Goal: Check status: Check status

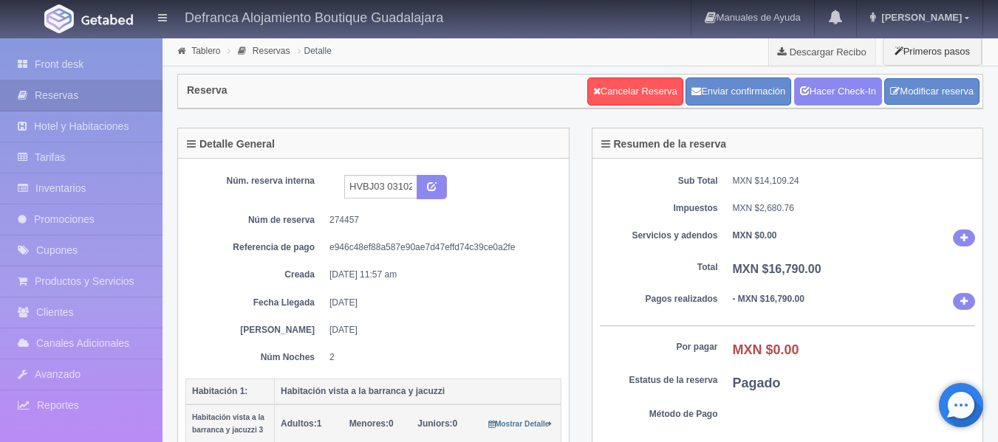
scroll to position [4, 0]
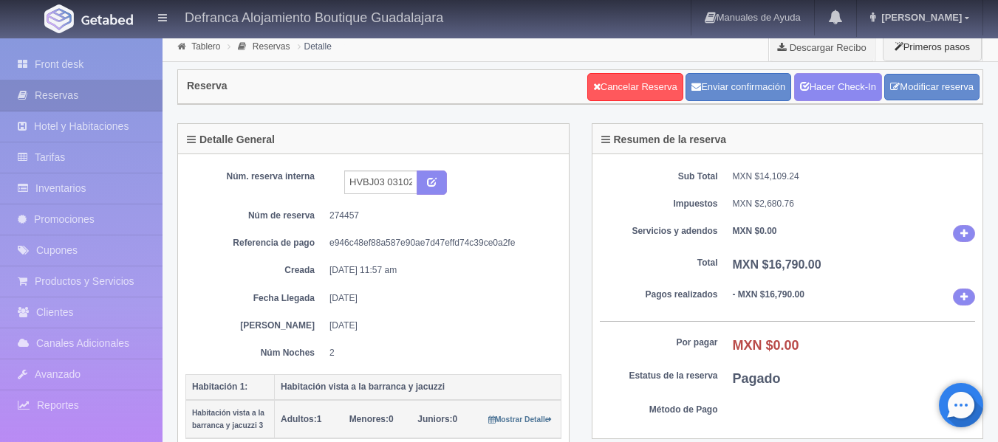
click at [186, 44] on icon at bounding box center [182, 46] width 16 height 9
click at [210, 43] on link "Tablero" at bounding box center [205, 46] width 29 height 10
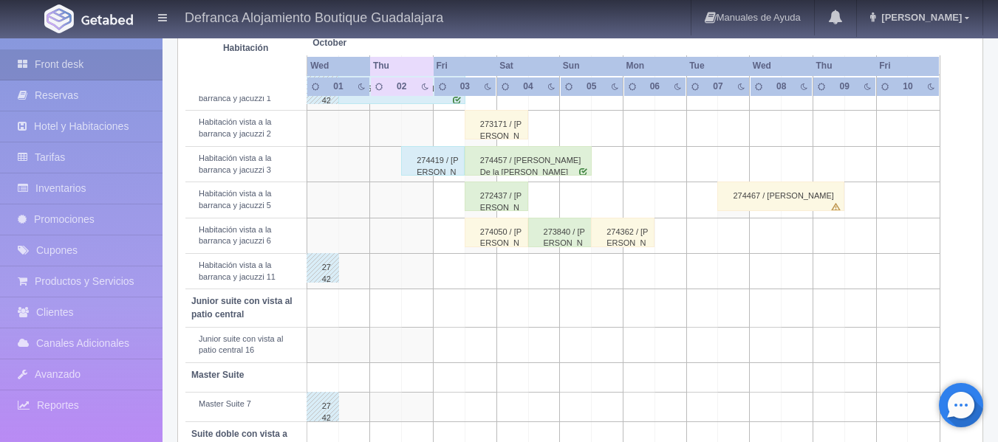
scroll to position [517, 0]
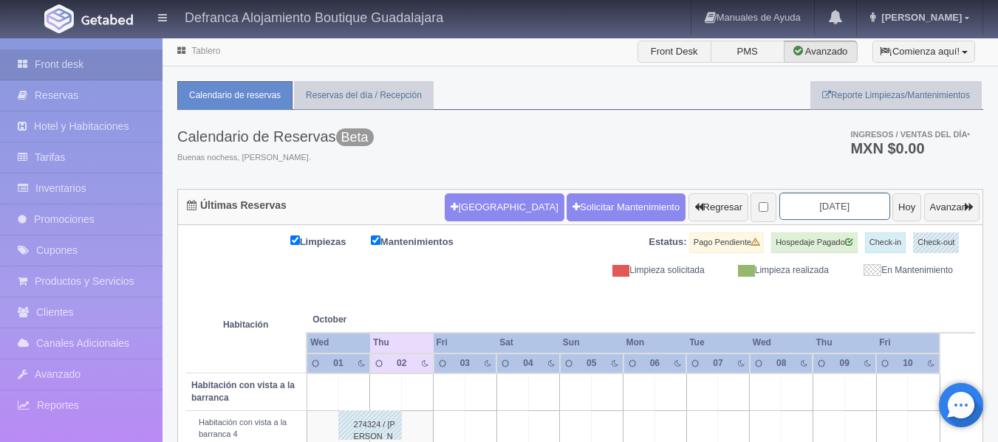
click at [844, 202] on input "[DATE]" at bounding box center [834, 206] width 111 height 27
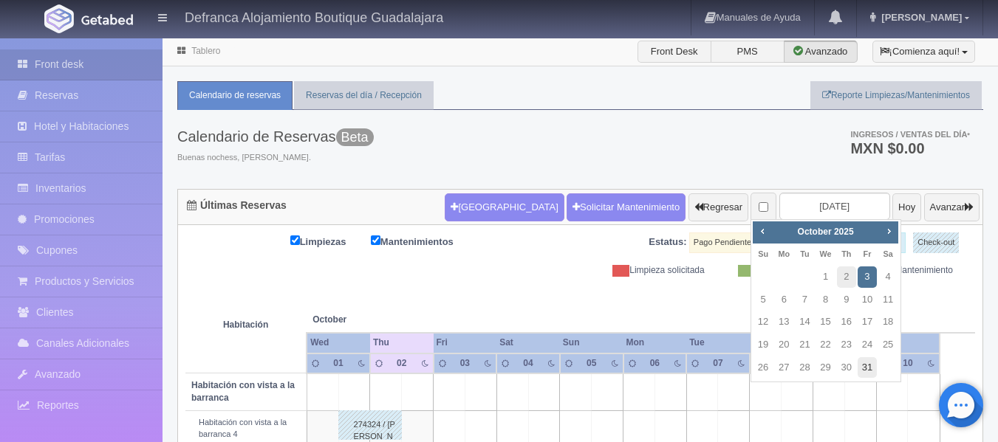
click at [870, 371] on link "31" at bounding box center [866, 367] width 19 height 21
type input "[DATE]"
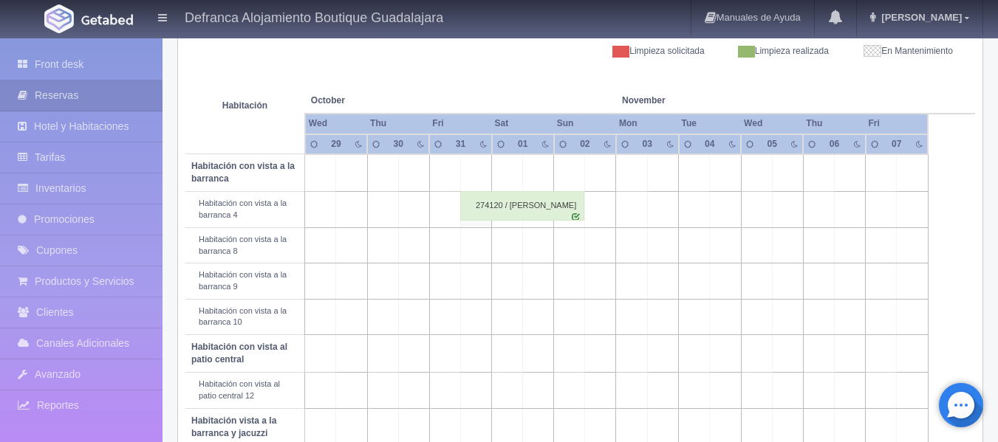
scroll to position [222, 0]
